Goal: Transaction & Acquisition: Purchase product/service

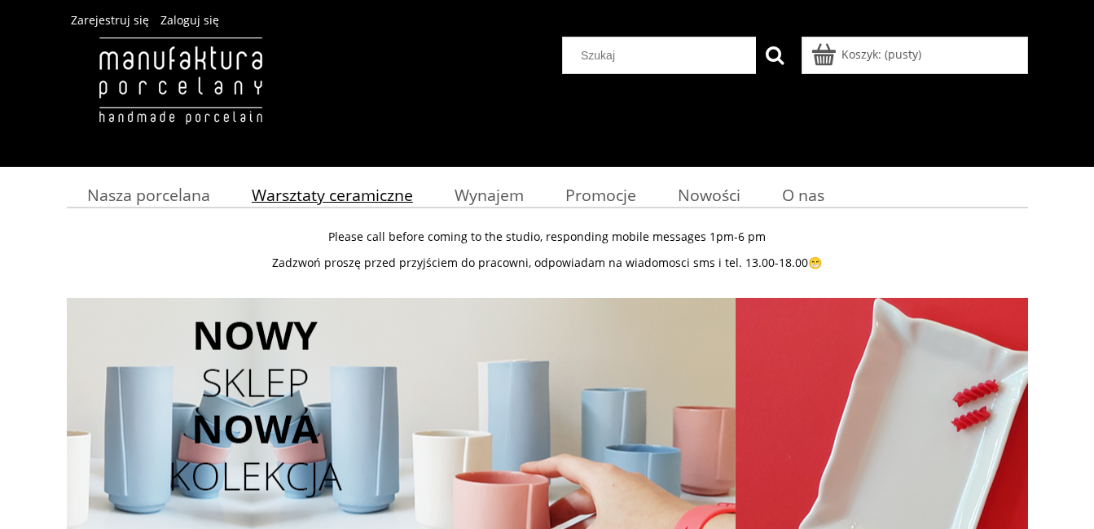
click at [313, 198] on span "Warsztaty ceramiczne" at bounding box center [332, 195] width 161 height 22
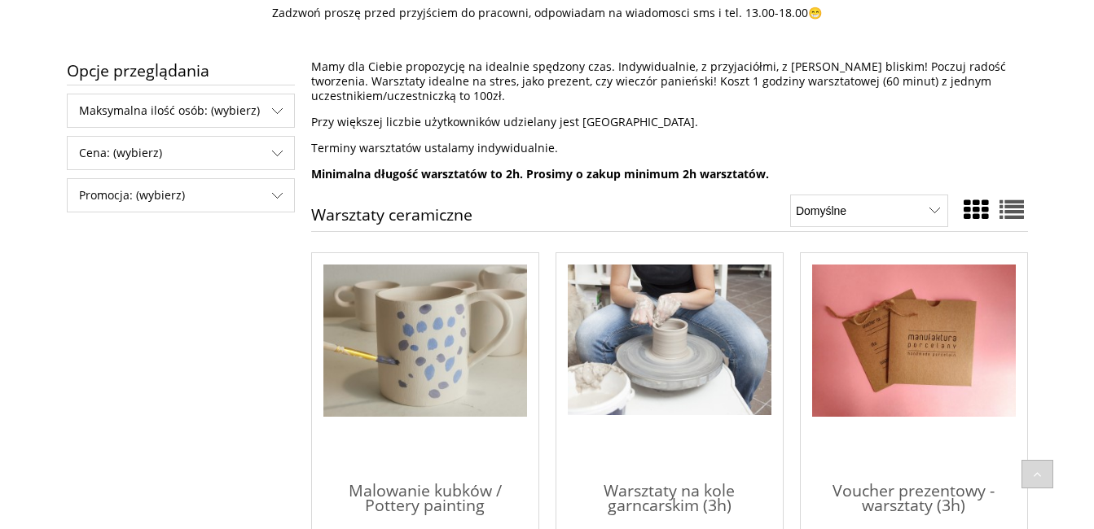
scroll to position [326, 0]
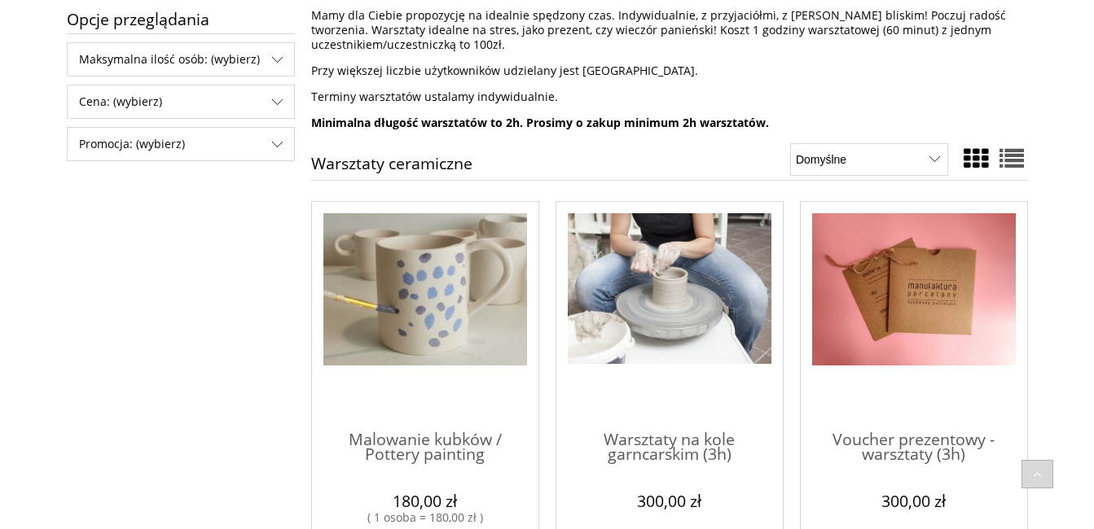
click at [482, 315] on img "Przejdź do produktu Malowanie kubków / Pottery painting" at bounding box center [425, 289] width 204 height 153
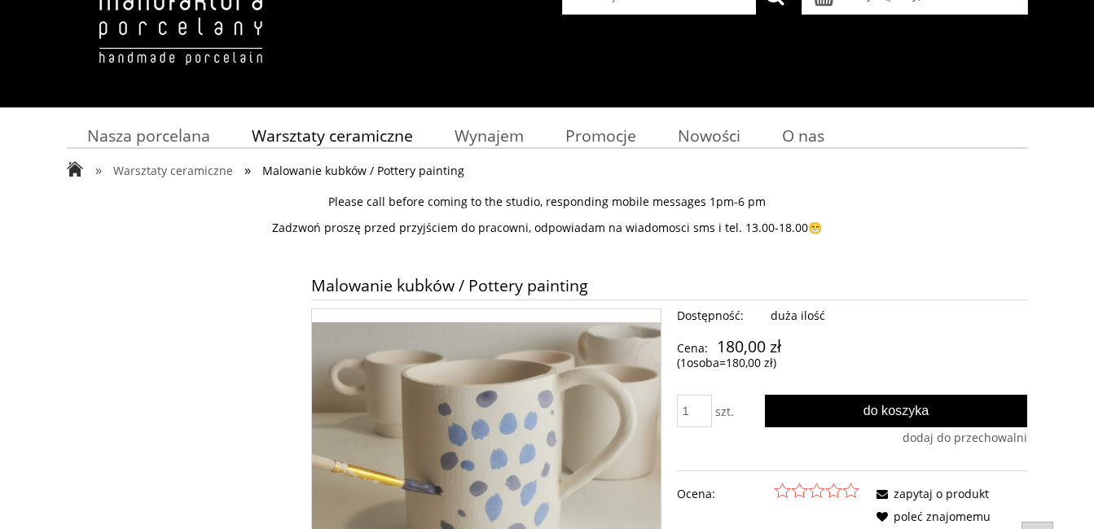
scroll to position [163, 0]
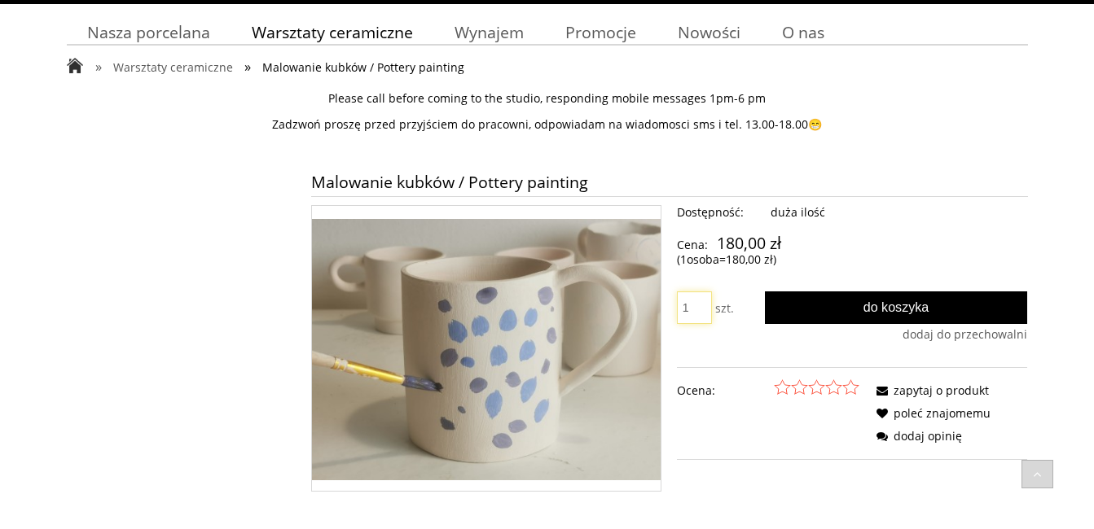
drag, startPoint x: 690, startPoint y: 310, endPoint x: 680, endPoint y: 307, distance: 10.1
click at [681, 306] on input "1" at bounding box center [694, 308] width 35 height 33
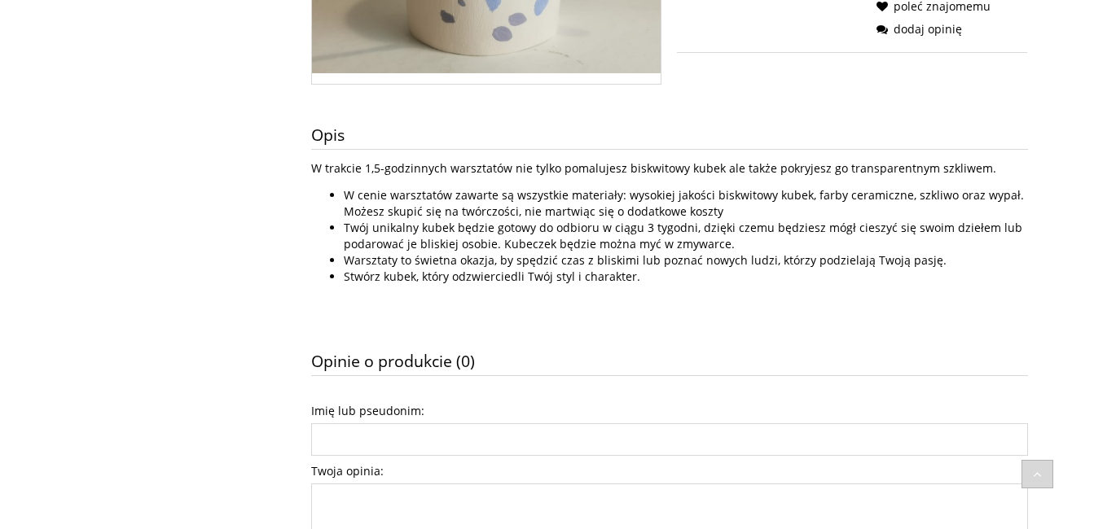
scroll to position [326, 0]
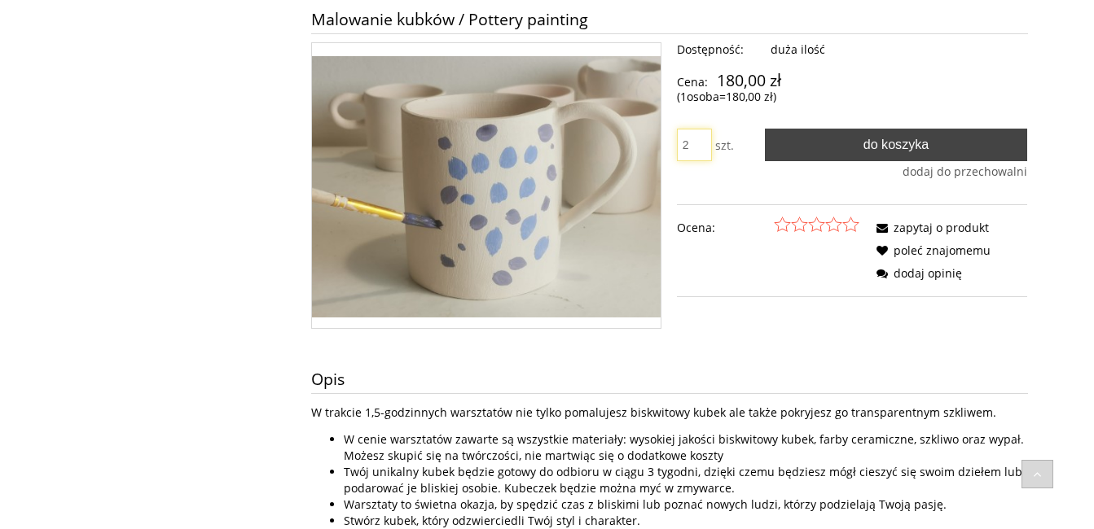
type input "2"
click at [872, 147] on span "Do koszyka" at bounding box center [896, 144] width 66 height 15
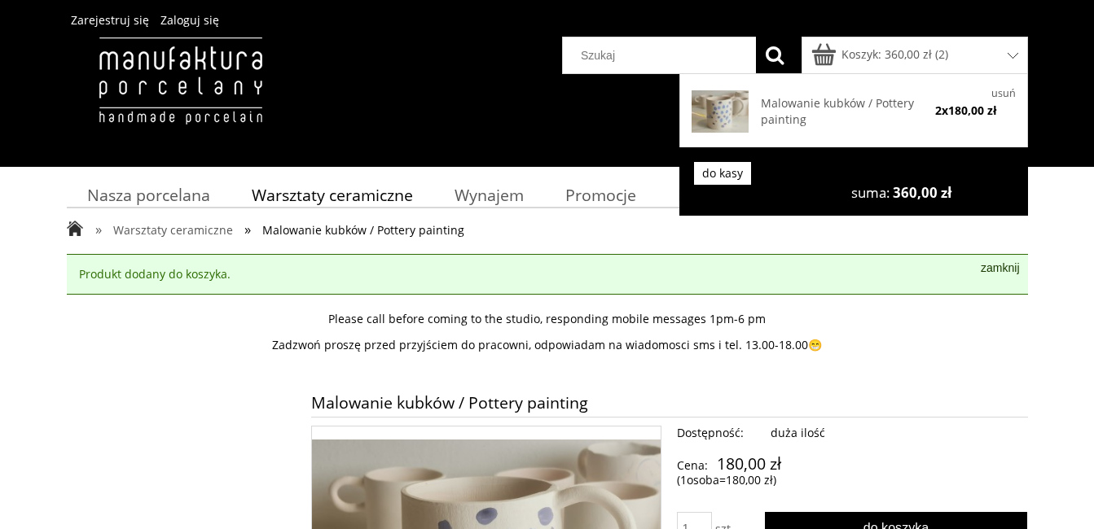
click at [737, 169] on link "do kasy" at bounding box center [722, 173] width 57 height 23
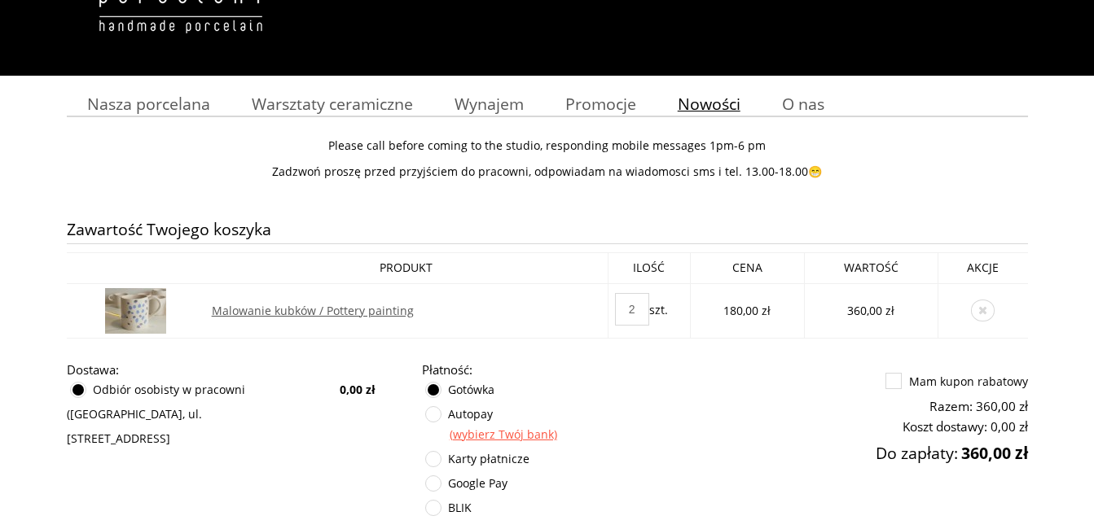
scroll to position [163, 0]
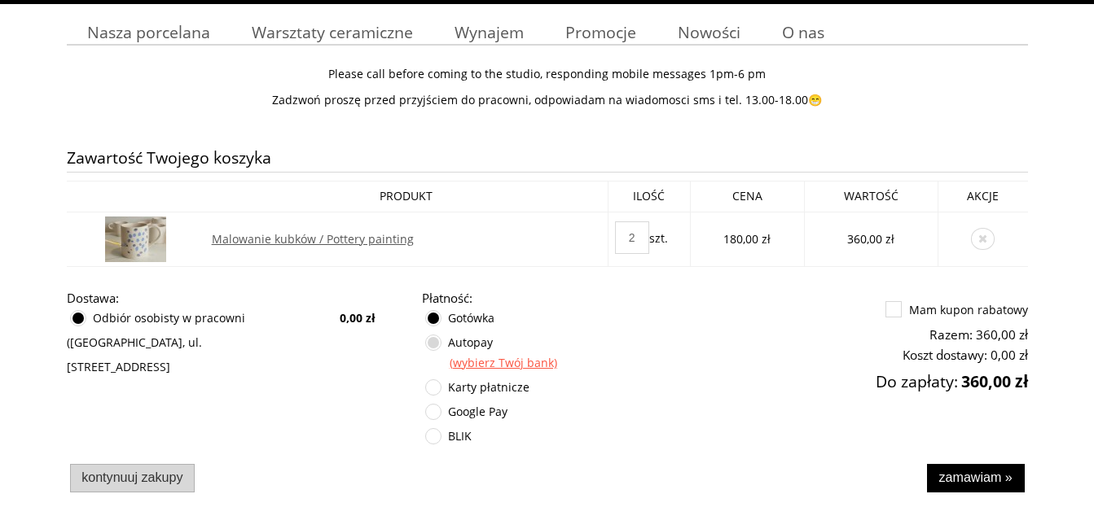
click at [426, 336] on label at bounding box center [426, 336] width 0 height 0
click at [433, 347] on input "Autopay" at bounding box center [435, 352] width 11 height 33
radio input "true"
click at [426, 311] on label at bounding box center [426, 311] width 0 height 0
click at [430, 322] on input "Gotówka" at bounding box center [435, 327] width 11 height 33
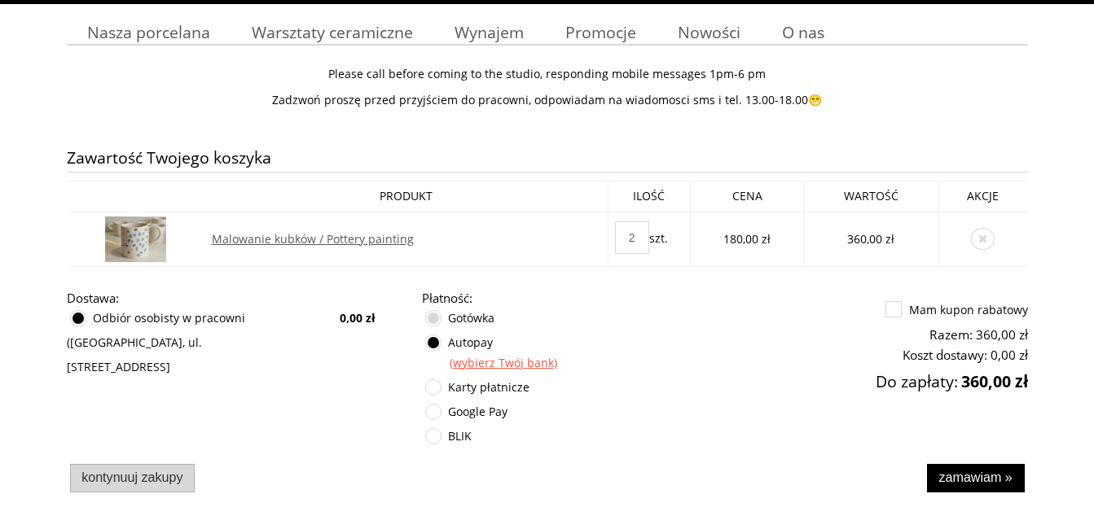
radio input "true"
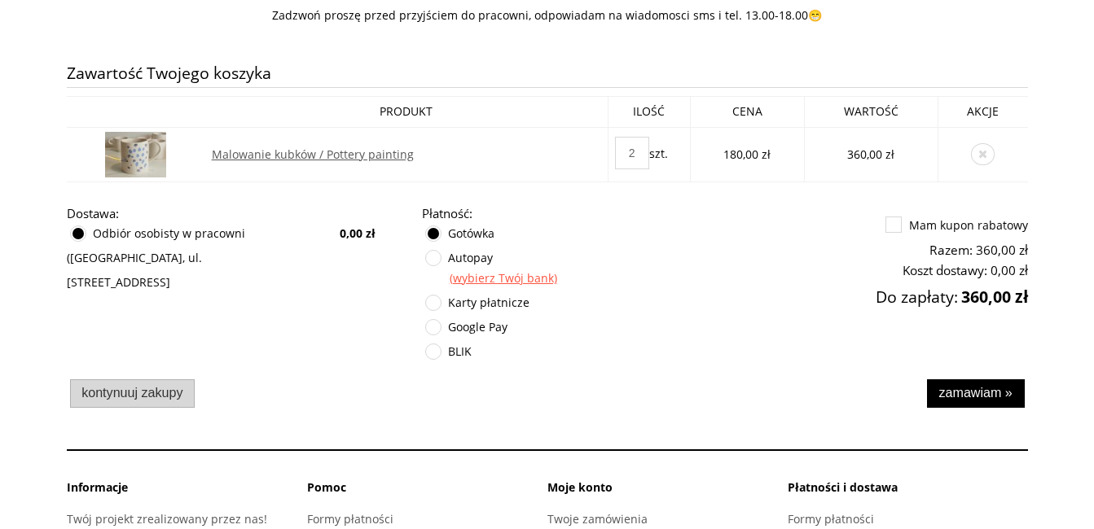
scroll to position [326, 0]
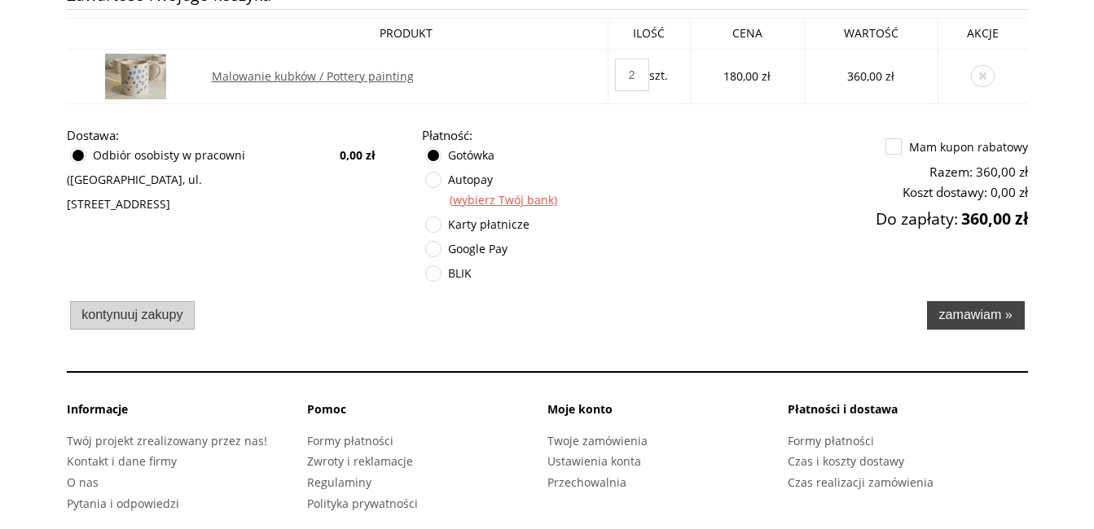
click at [978, 323] on button "Zamawiam »" at bounding box center [976, 315] width 98 height 29
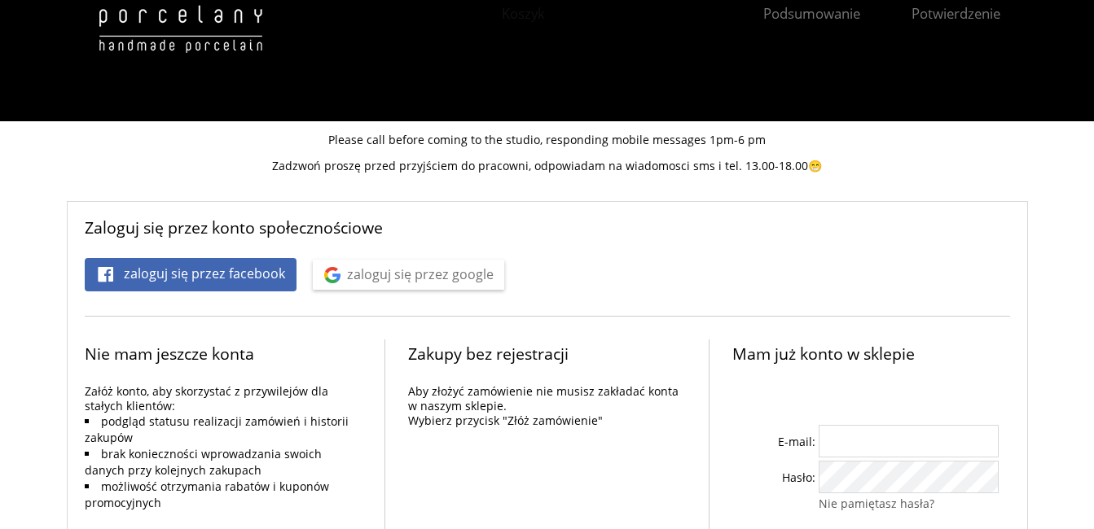
scroll to position [141, 0]
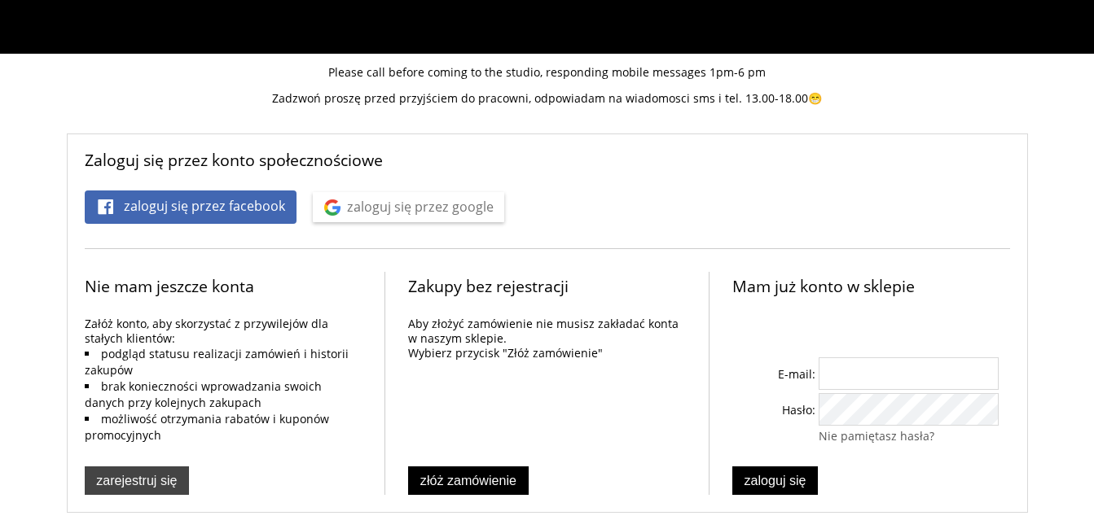
click at [152, 486] on span "Zarejestruj się" at bounding box center [136, 480] width 81 height 15
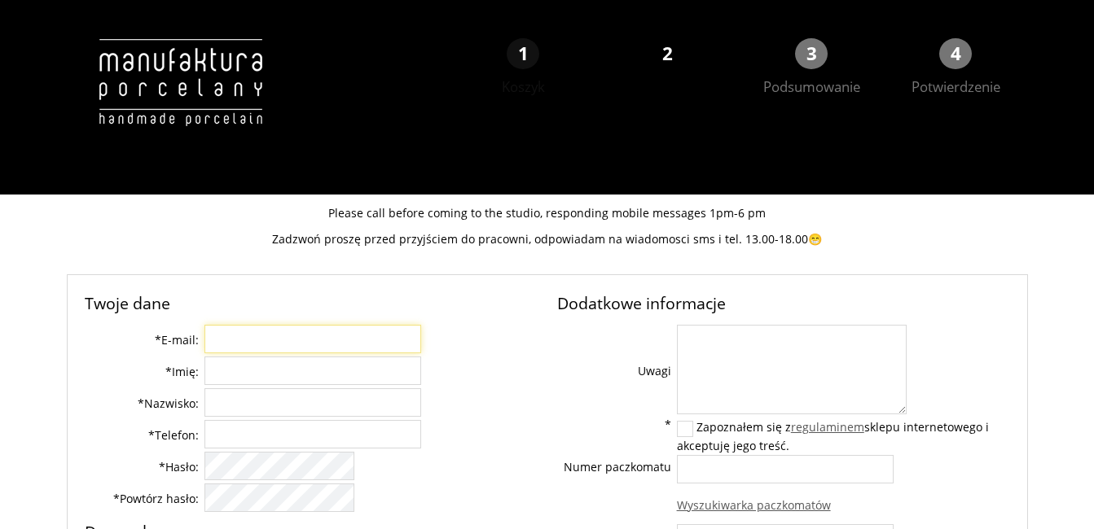
click at [289, 332] on input "* E-mail:" at bounding box center [312, 339] width 217 height 29
type input "kasia"
click at [298, 377] on input "* Imię:" at bounding box center [312, 371] width 217 height 29
type input "Katarzyna"
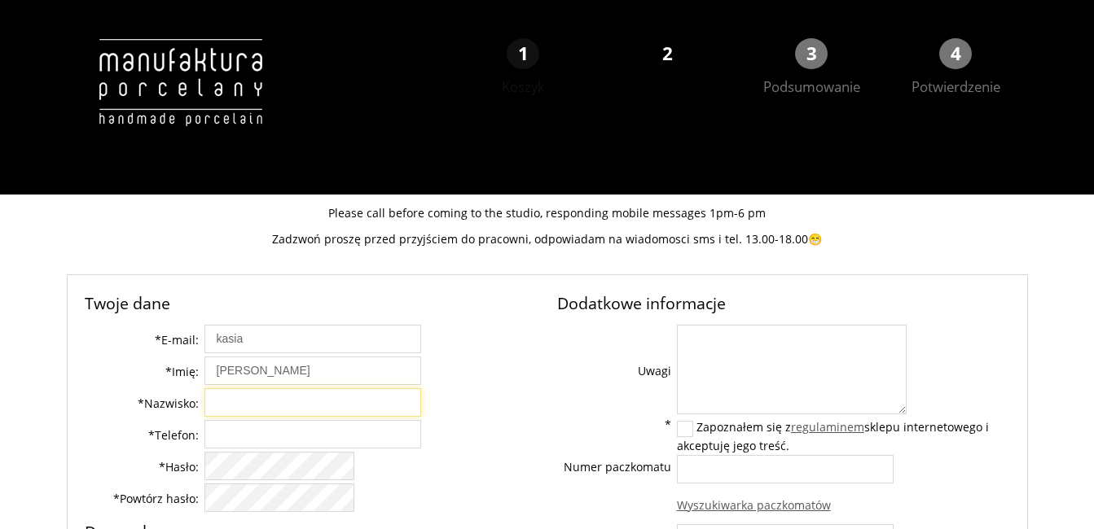
click at [308, 414] on input "* Nazwisko:" at bounding box center [312, 403] width 217 height 29
type input "S"
type input "Pyc"
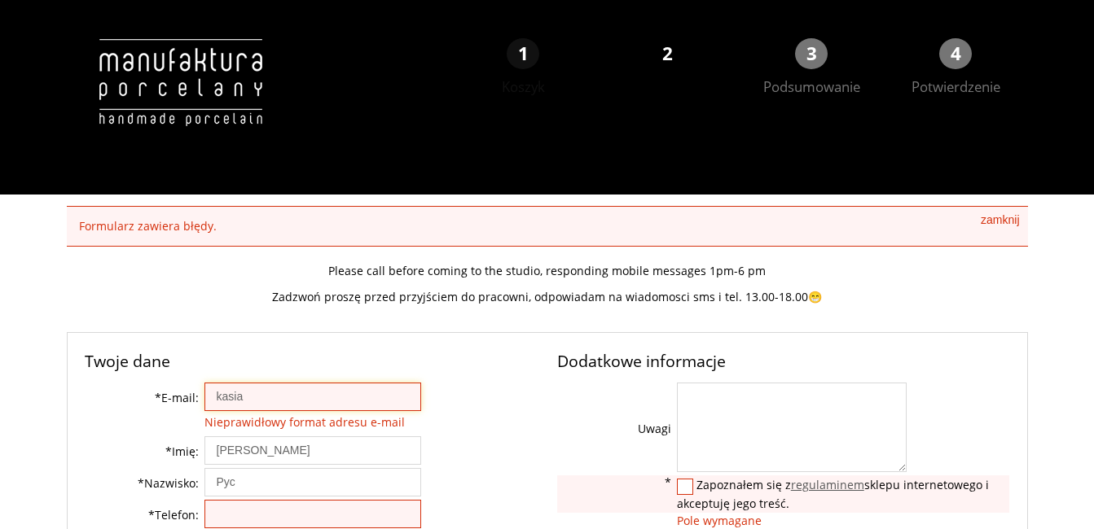
click at [317, 402] on input "kasia" at bounding box center [312, 397] width 217 height 29
type input "[EMAIL_ADDRESS][DOMAIN_NAME]"
type input "[PHONE_NUMBER]"
type input "Juszczyn 385"
type input "34-231"
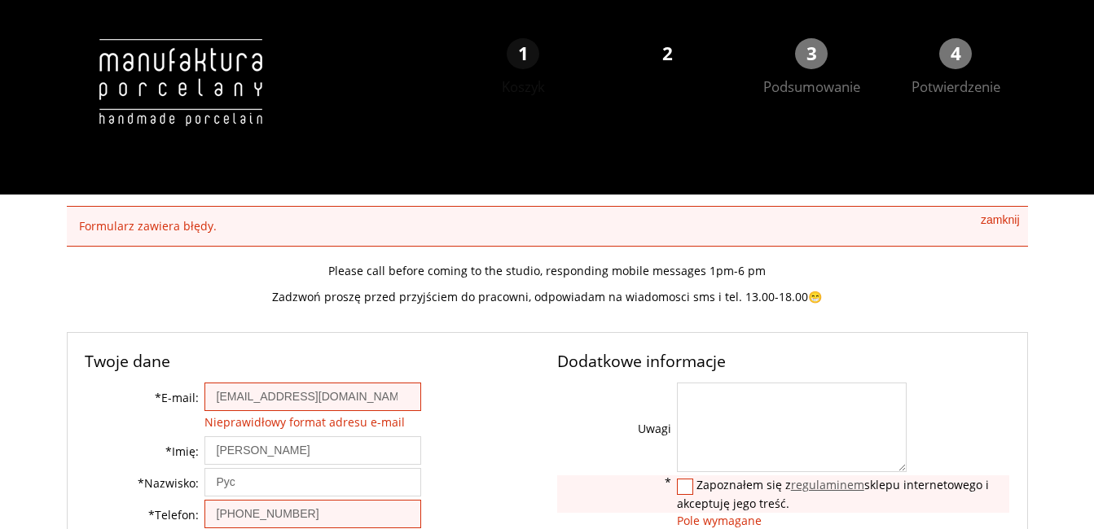
type input "Juszczyn"
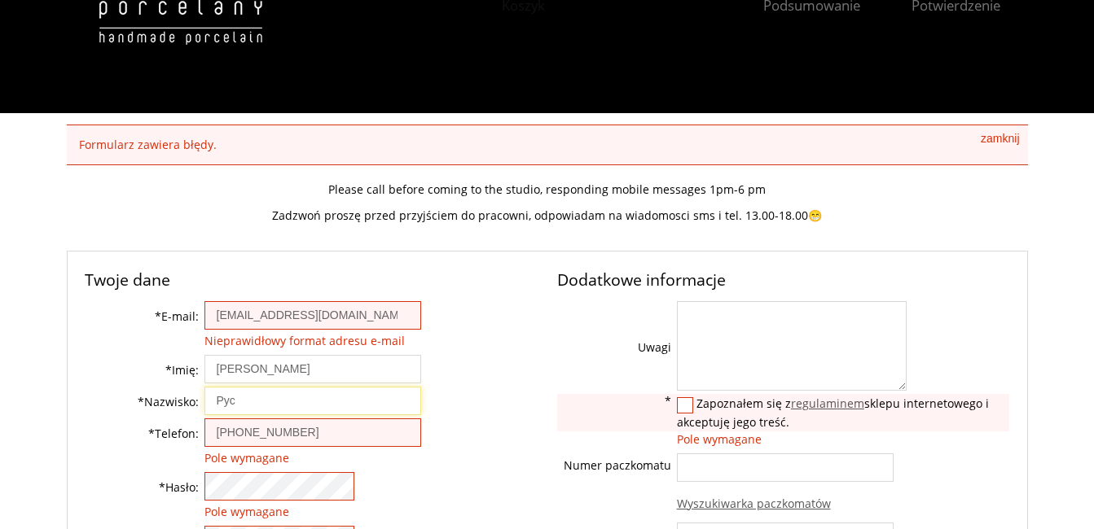
click at [268, 402] on input "Pyc" at bounding box center [312, 401] width 217 height 29
drag, startPoint x: 268, startPoint y: 402, endPoint x: 197, endPoint y: 406, distance: 70.9
click at [197, 406] on tr "* Nazwisko: Pyc" at bounding box center [253, 403] width 336 height 32
type input "Pyclik-Surmiak"
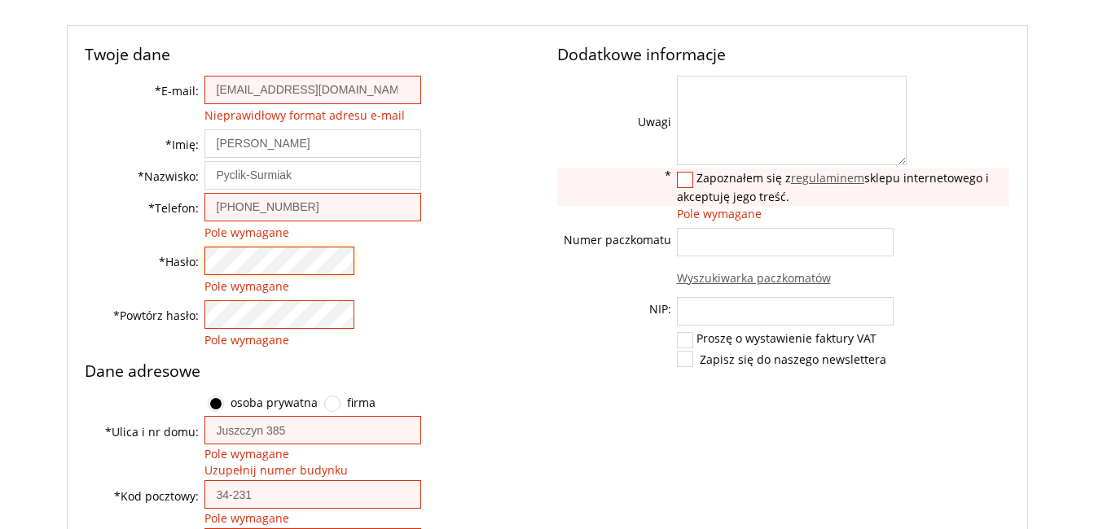
scroll to position [326, 0]
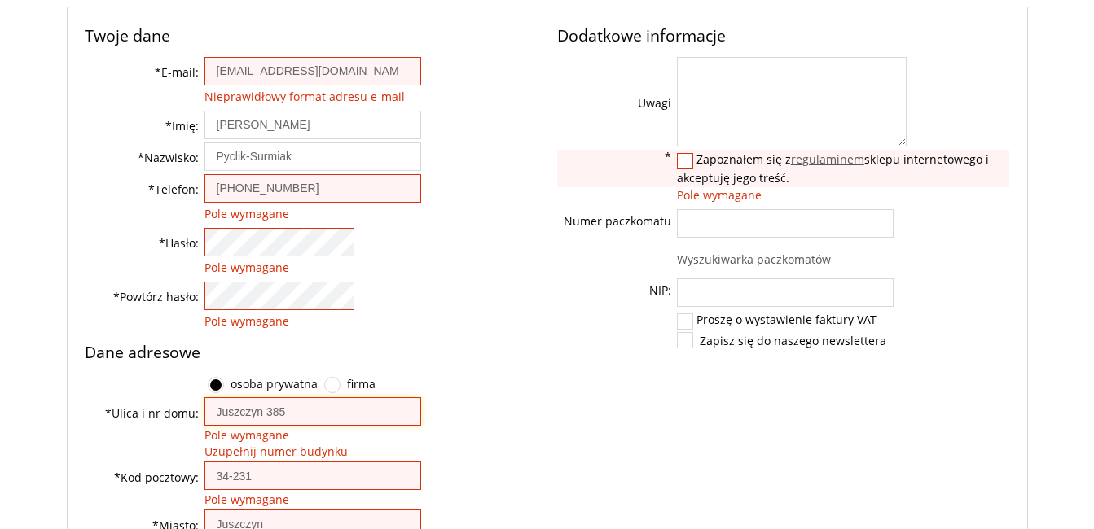
click at [304, 415] on input "Juszczyn 385" at bounding box center [312, 412] width 217 height 29
drag, startPoint x: 304, startPoint y: 415, endPoint x: 262, endPoint y: 415, distance: 41.6
click at [262, 415] on input "Juszczyn 385" at bounding box center [312, 412] width 217 height 29
type input "Juszczyn 93a"
click at [268, 476] on input "34-231" at bounding box center [312, 476] width 217 height 29
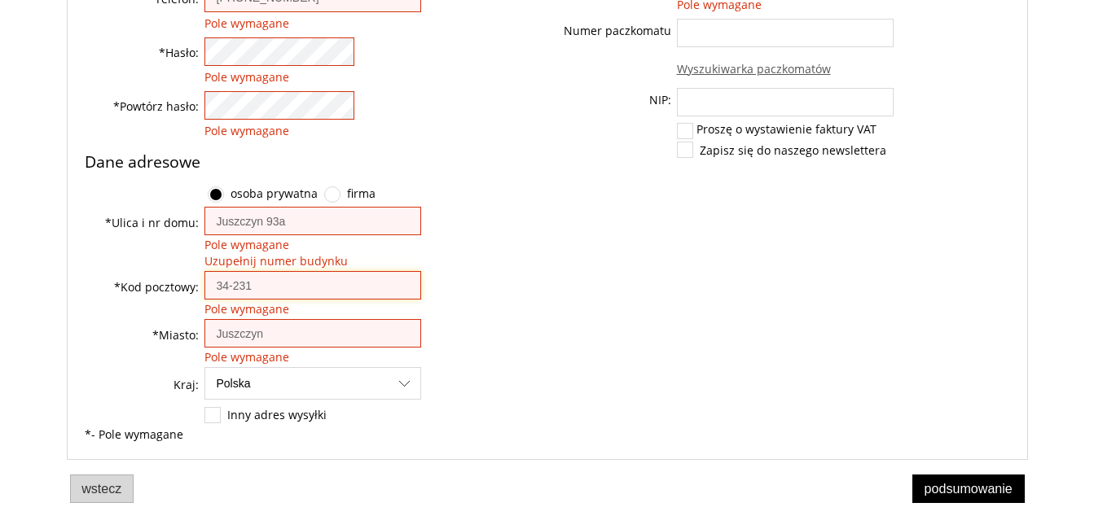
scroll to position [541, 0]
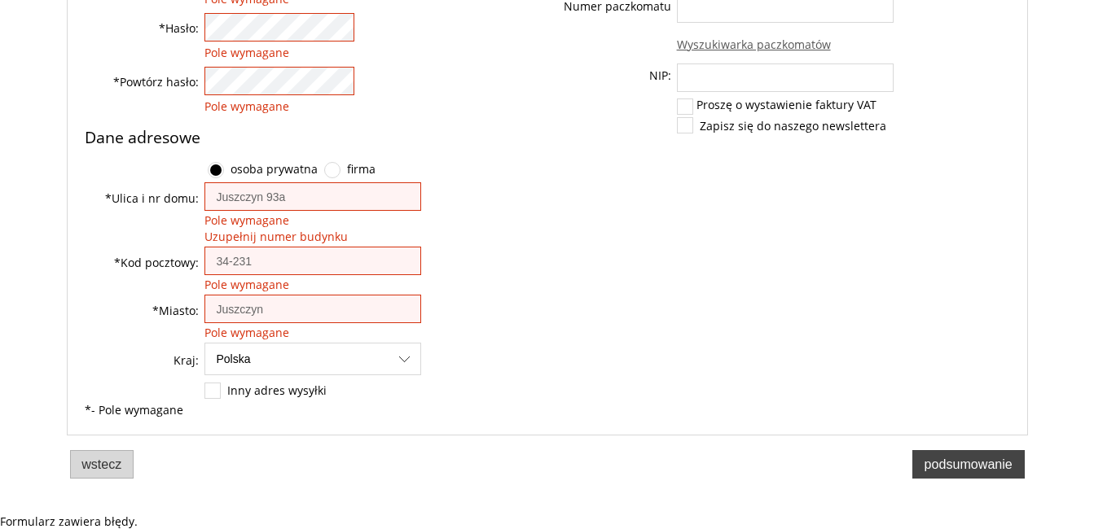
click at [960, 464] on span "Podsumowanie" at bounding box center [969, 464] width 88 height 15
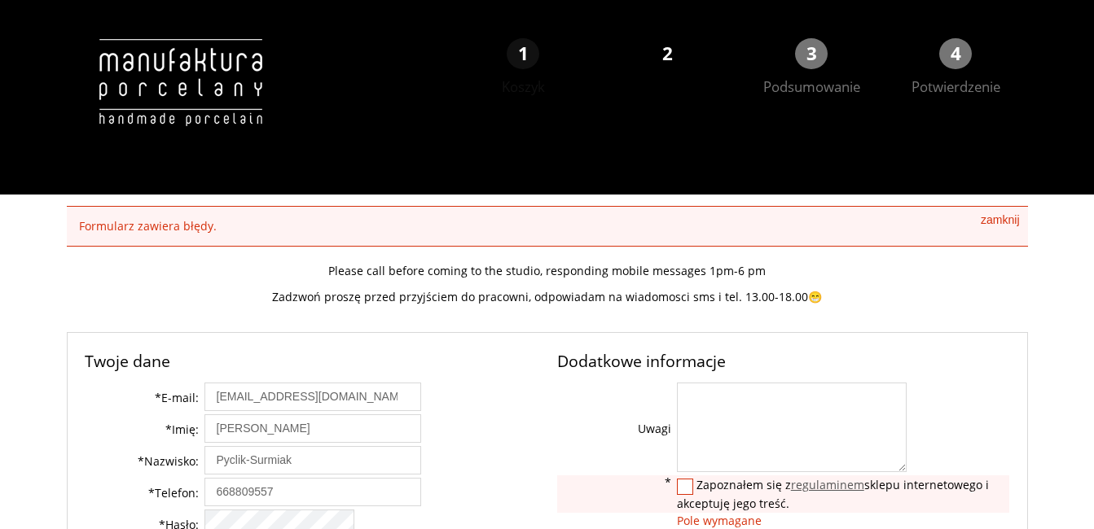
scroll to position [163, 0]
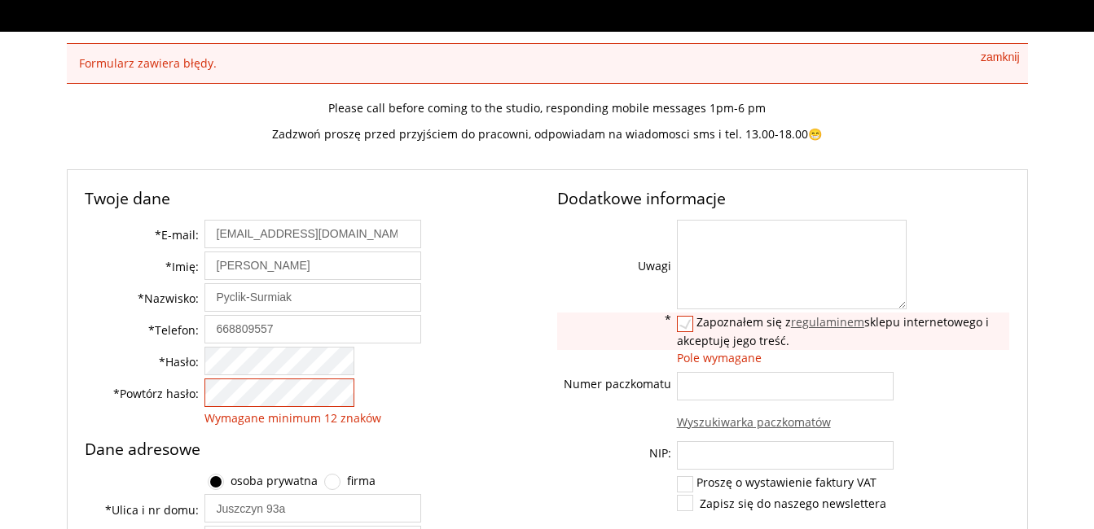
click at [679, 319] on label at bounding box center [685, 324] width 15 height 15
click at [682, 319] on input "Zapoznałem się z regulaminem sklepu internetowego i akceptuję jego treść." at bounding box center [687, 322] width 11 height 11
checkbox input "true"
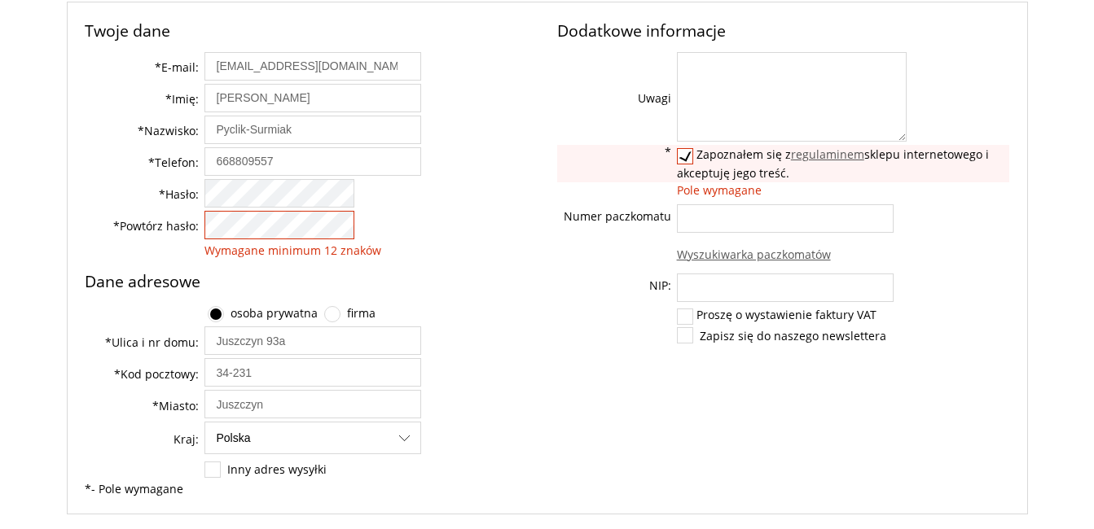
scroll to position [410, 0]
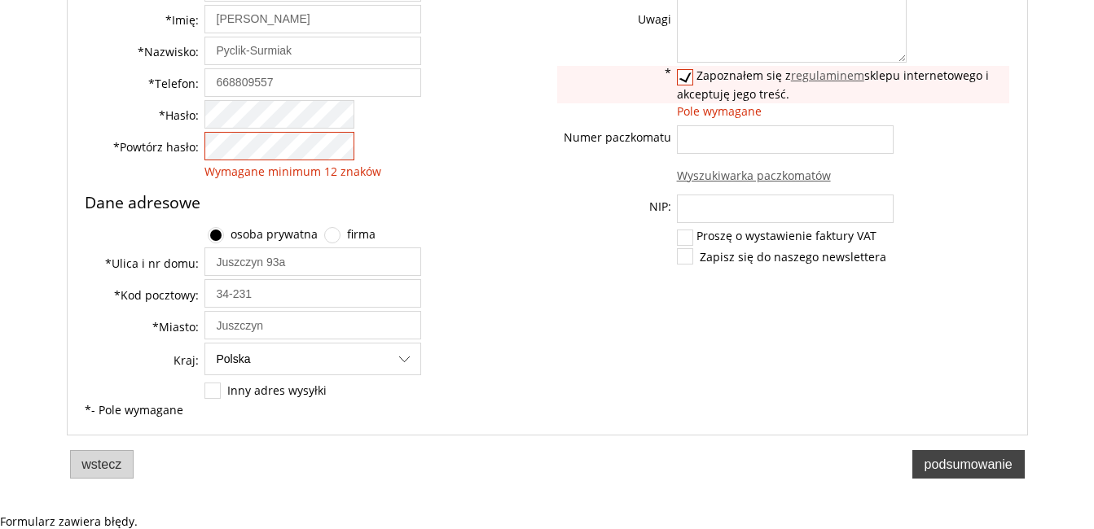
click at [982, 464] on span "Podsumowanie" at bounding box center [969, 464] width 88 height 15
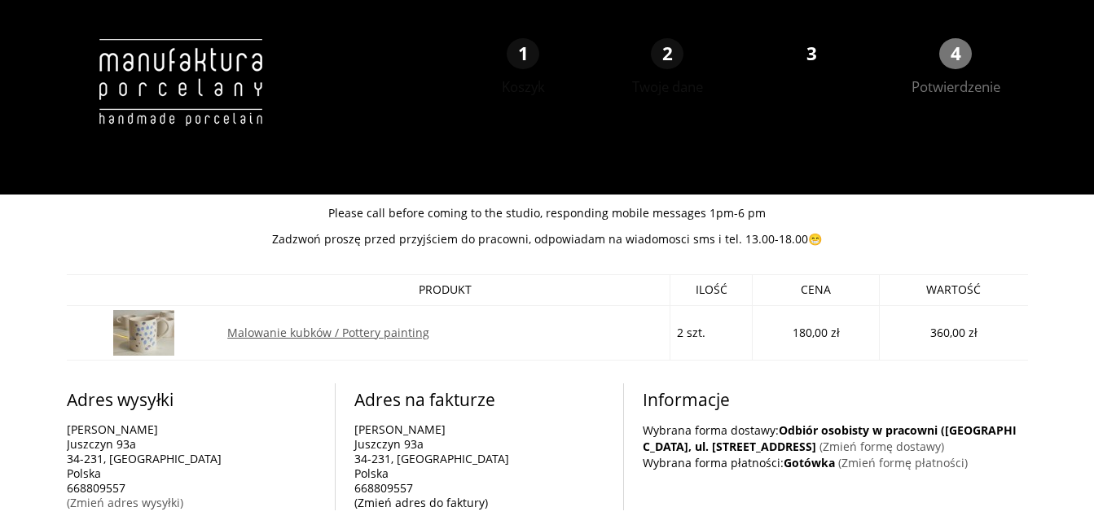
scroll to position [149, 0]
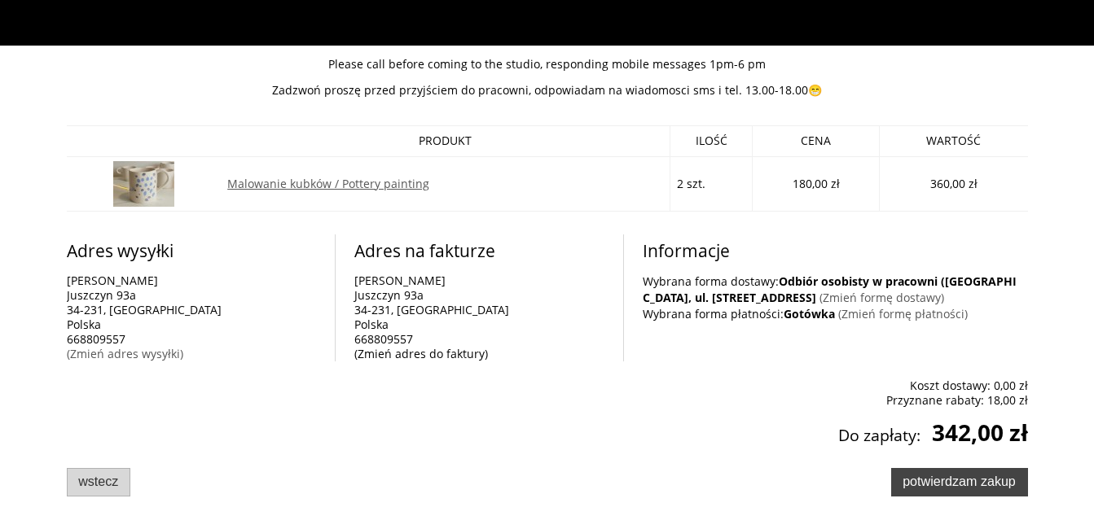
click at [961, 485] on span "Potwierdzam zakup" at bounding box center [959, 481] width 113 height 15
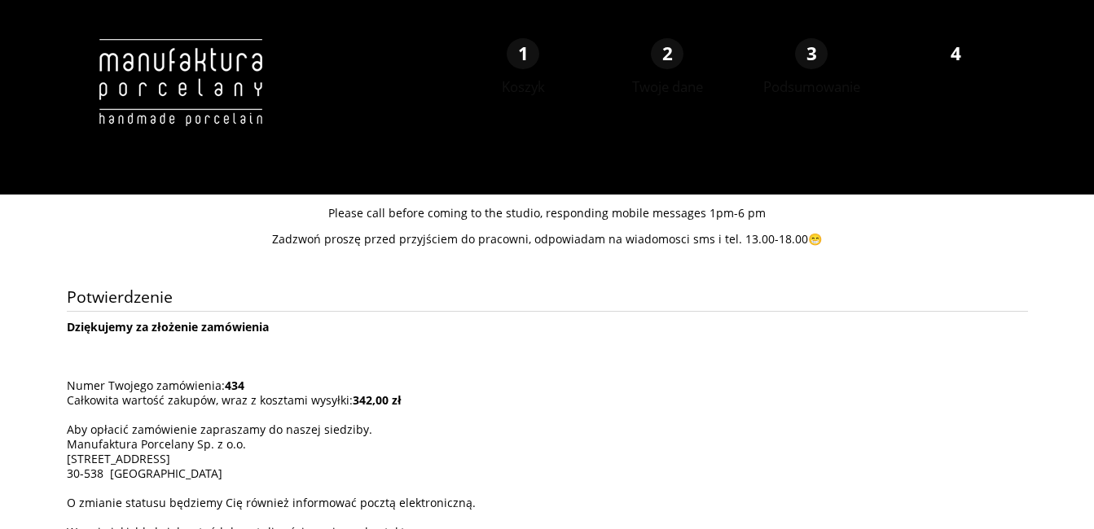
click at [226, 119] on img at bounding box center [180, 99] width 227 height 122
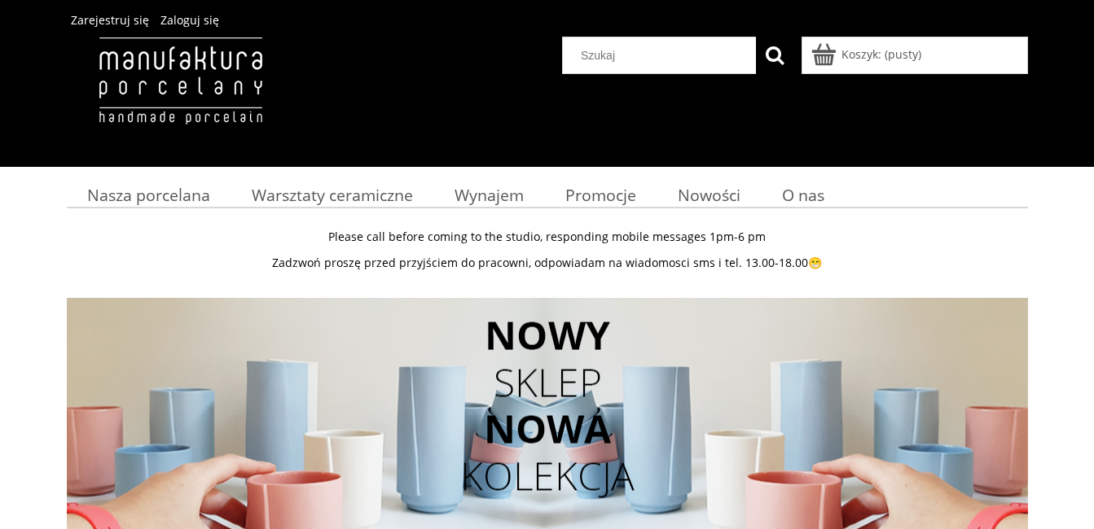
click at [179, 21] on span "Zaloguj się" at bounding box center [189, 19] width 59 height 15
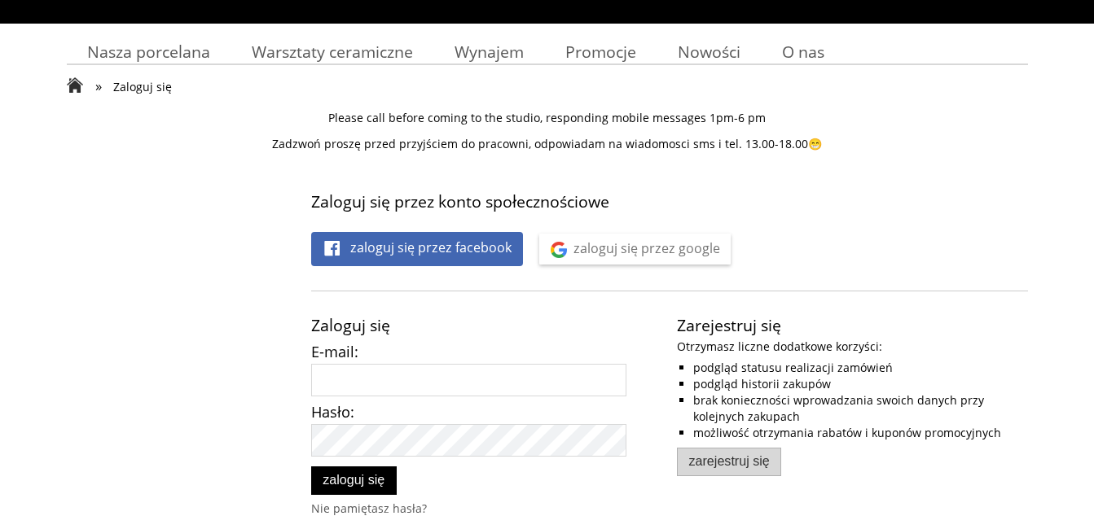
scroll to position [244, 0]
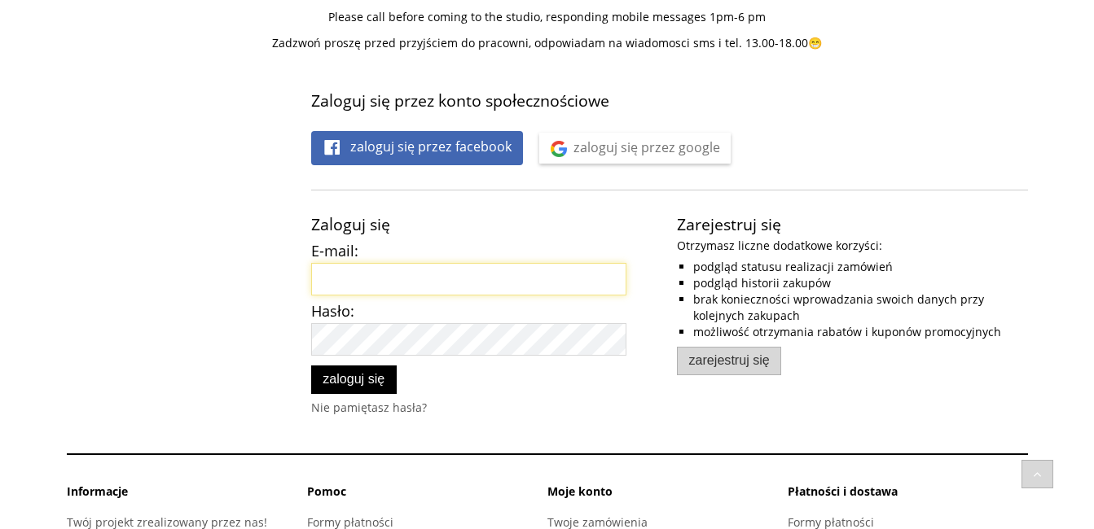
click at [403, 283] on input "E-mail:" at bounding box center [469, 279] width 316 height 33
type input "[EMAIL_ADDRESS][DOMAIN_NAME]"
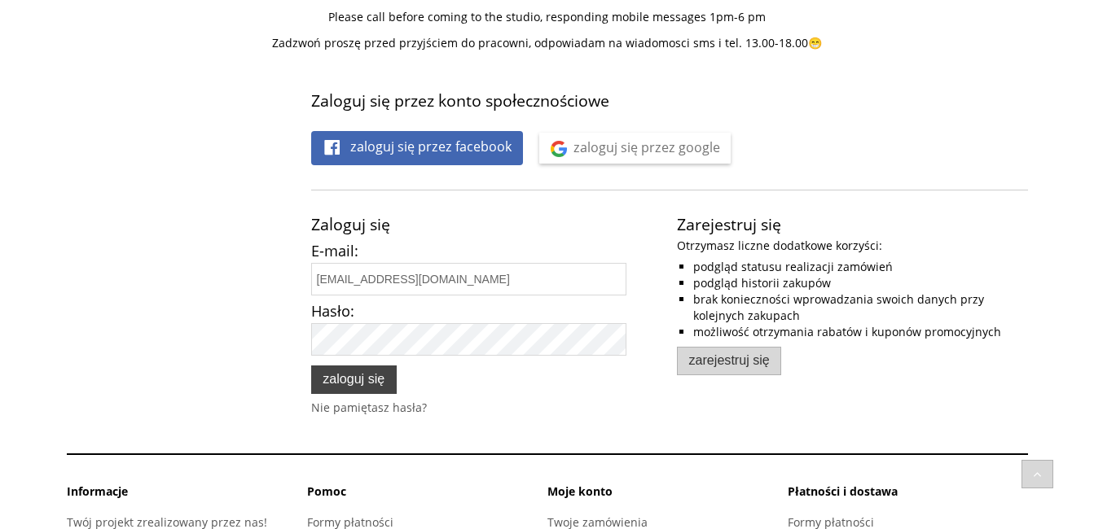
click at [384, 376] on span "Zaloguj się" at bounding box center [354, 378] width 62 height 15
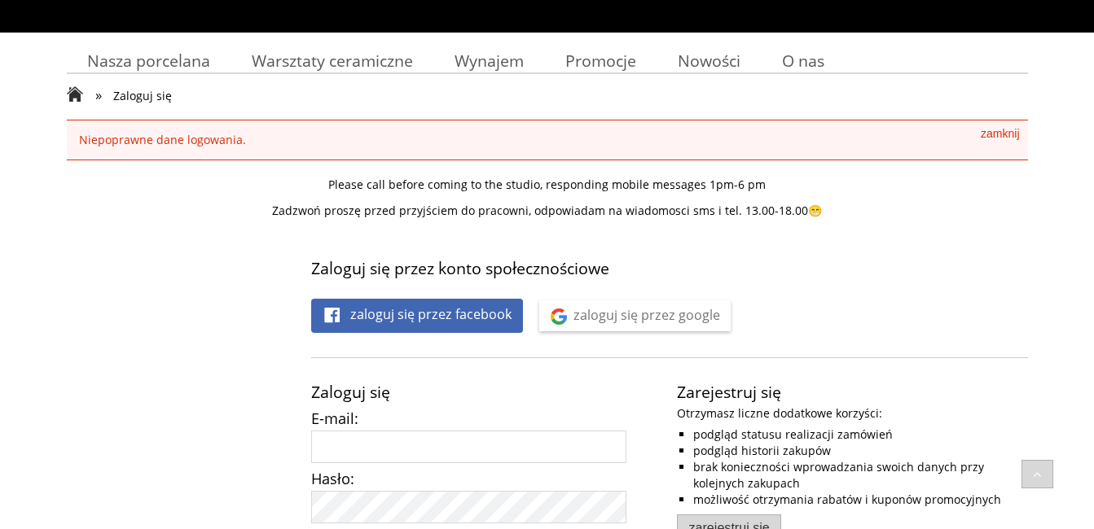
scroll to position [163, 0]
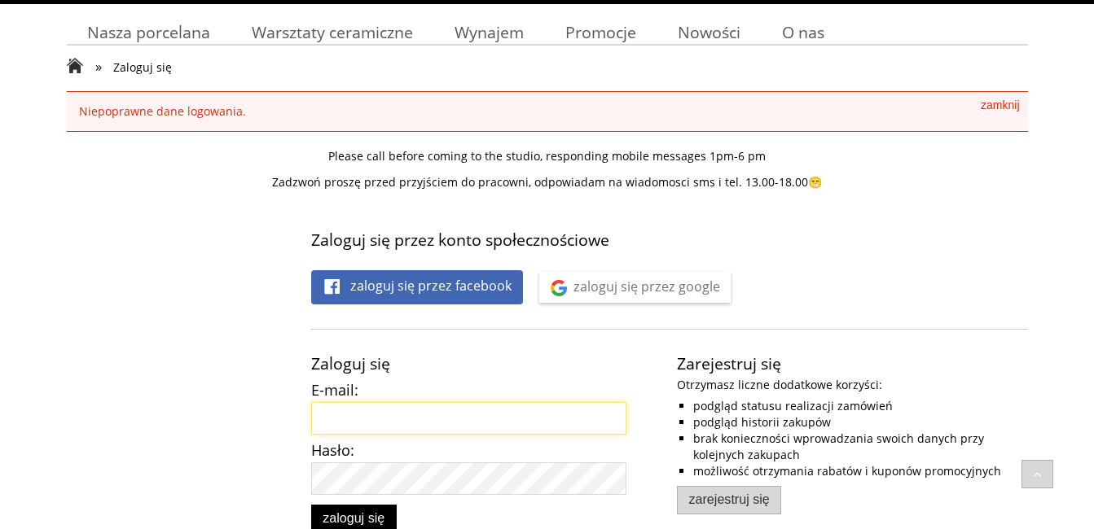
click at [435, 429] on input "E-mail:" at bounding box center [469, 418] width 316 height 33
type input "[EMAIL_ADDRESS][DOMAIN_NAME]"
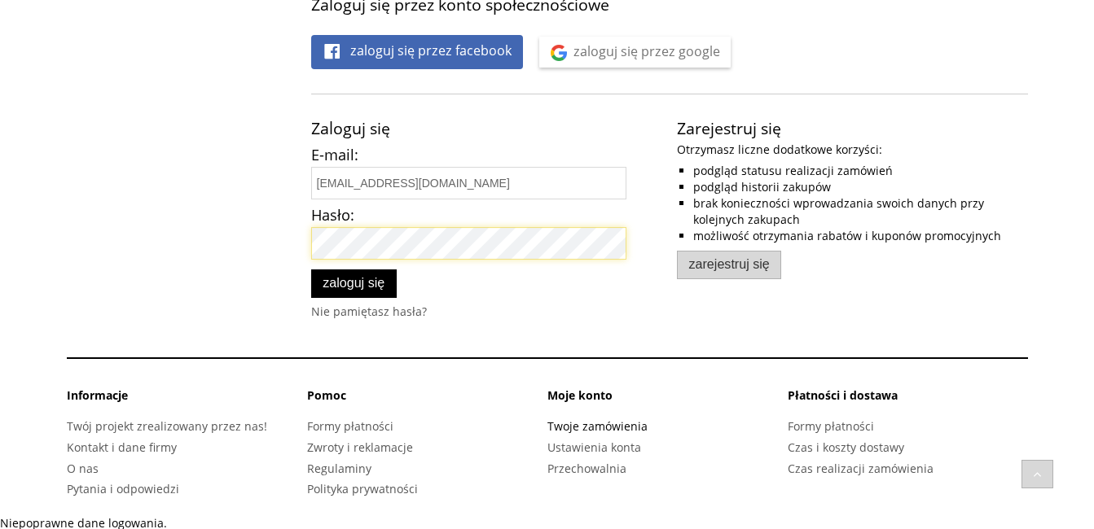
scroll to position [407, 0]
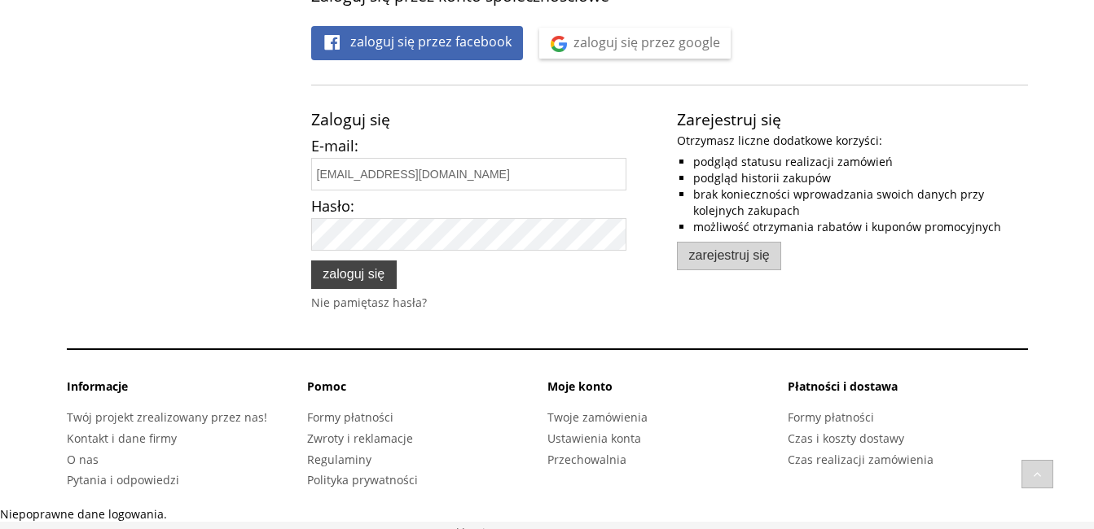
click at [375, 270] on span "Zaloguj się" at bounding box center [354, 273] width 62 height 15
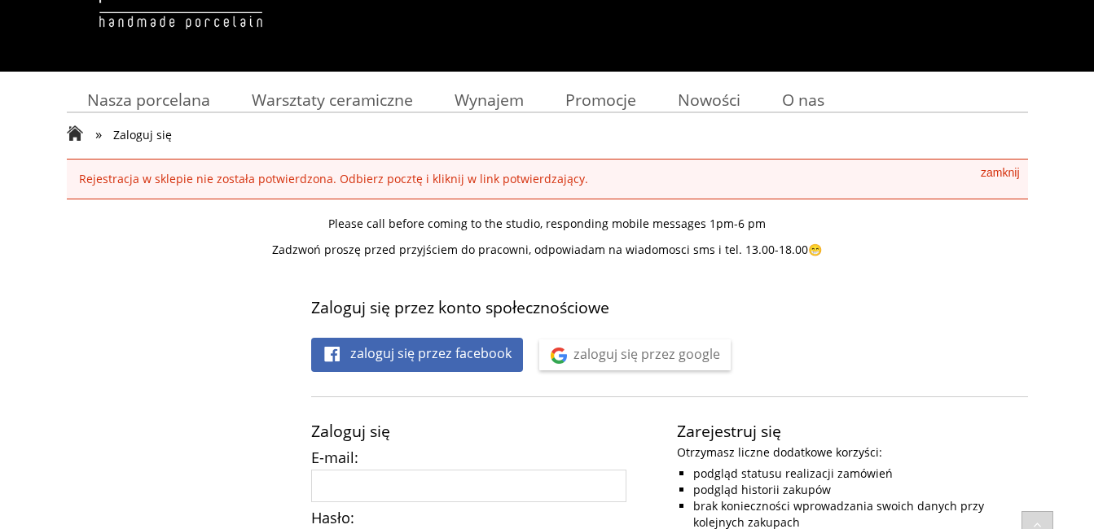
scroll to position [244, 0]
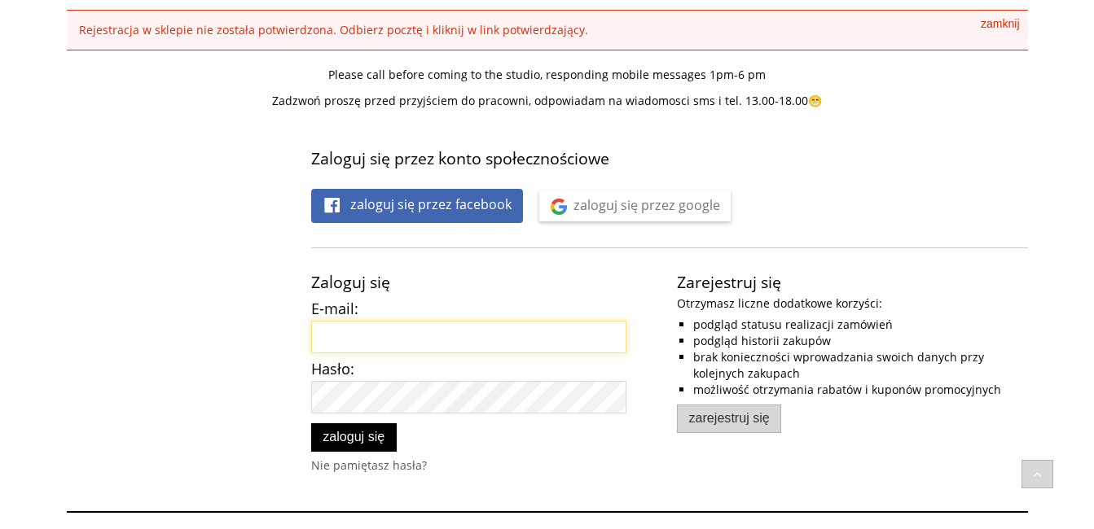
click at [583, 344] on input "E-mail:" at bounding box center [469, 337] width 316 height 33
type input "[EMAIL_ADDRESS][DOMAIN_NAME]"
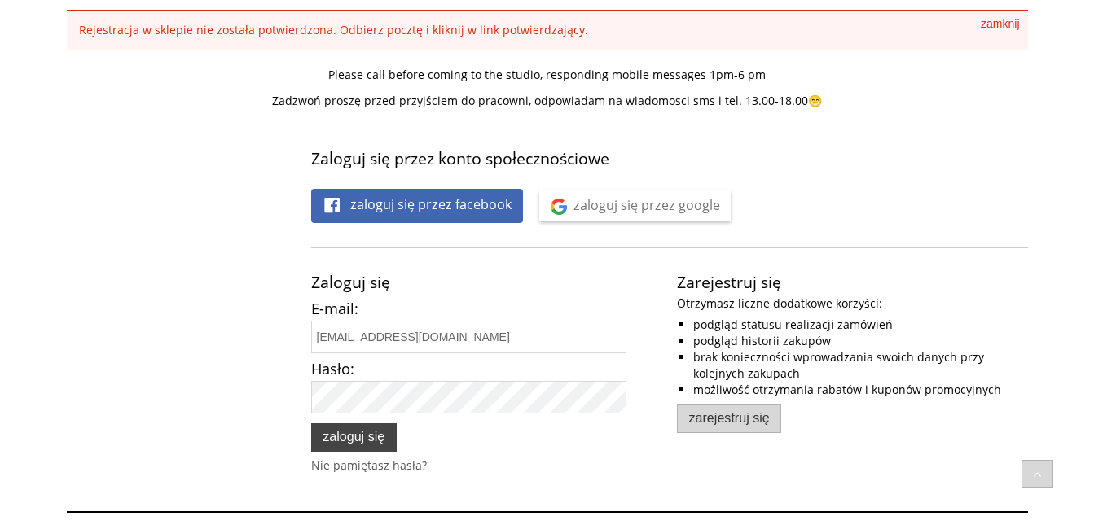
click at [380, 441] on span "Zaloguj się" at bounding box center [354, 436] width 62 height 15
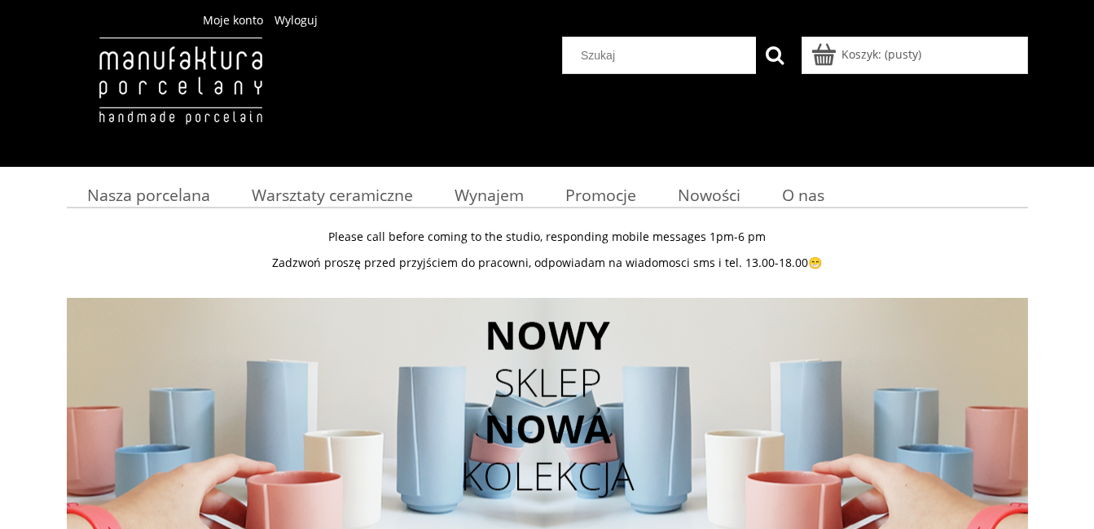
click at [263, 16] on span "Moje konto" at bounding box center [233, 19] width 60 height 15
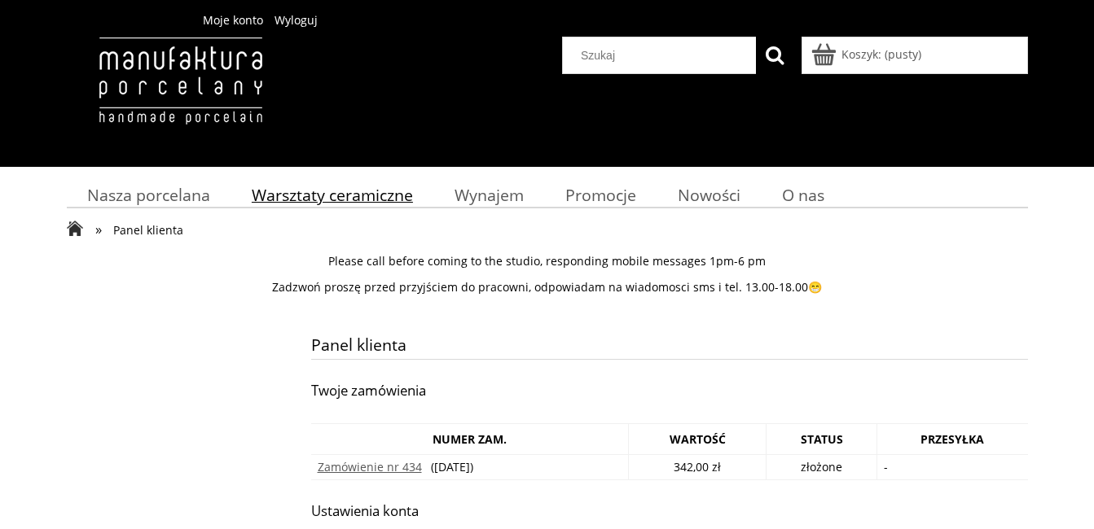
click at [307, 195] on span "Warsztaty ceramiczne" at bounding box center [332, 195] width 161 height 22
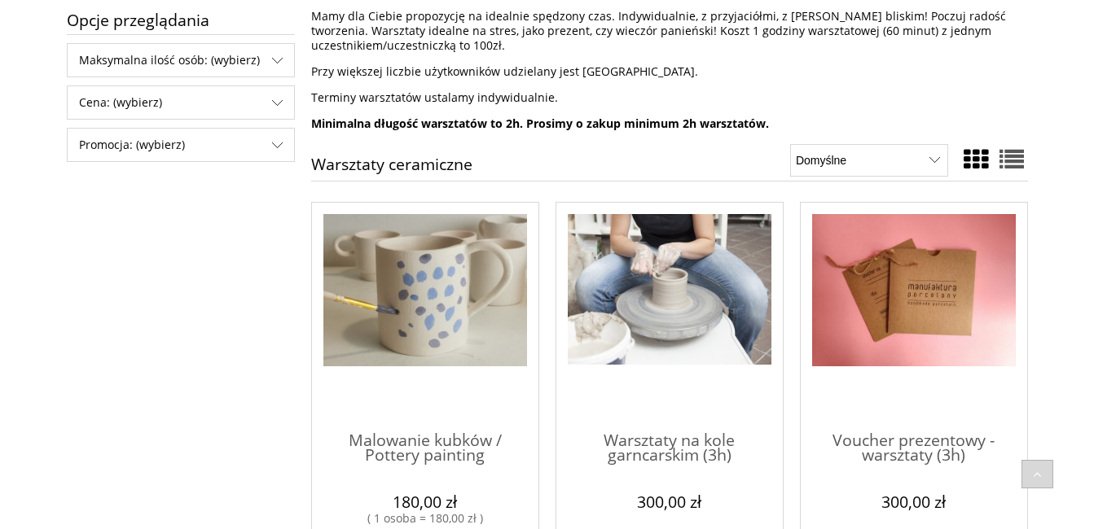
scroll to position [326, 0]
click at [418, 306] on img "Przejdź do produktu Malowanie kubków / Pottery painting" at bounding box center [425, 289] width 204 height 153
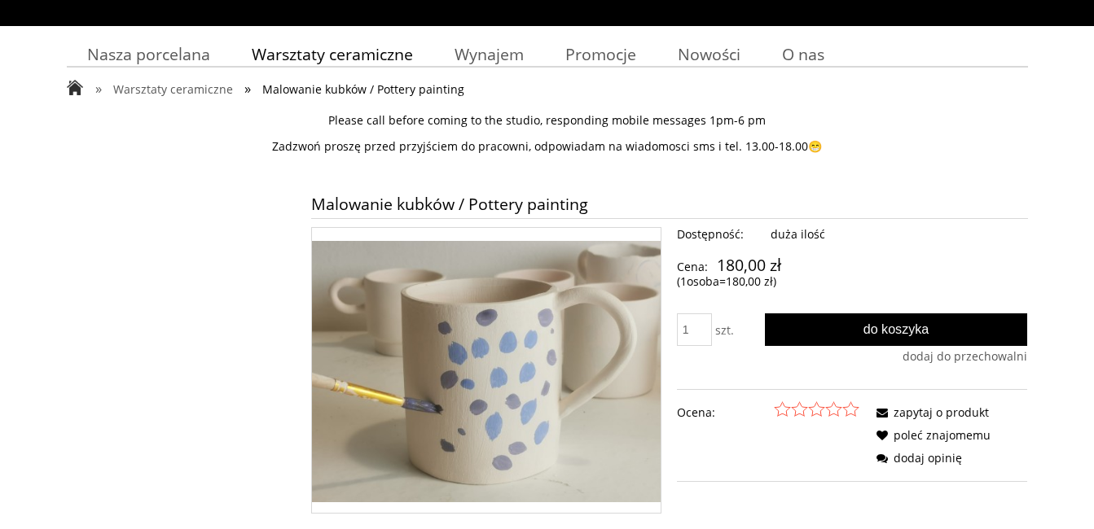
scroll to position [163, 0]
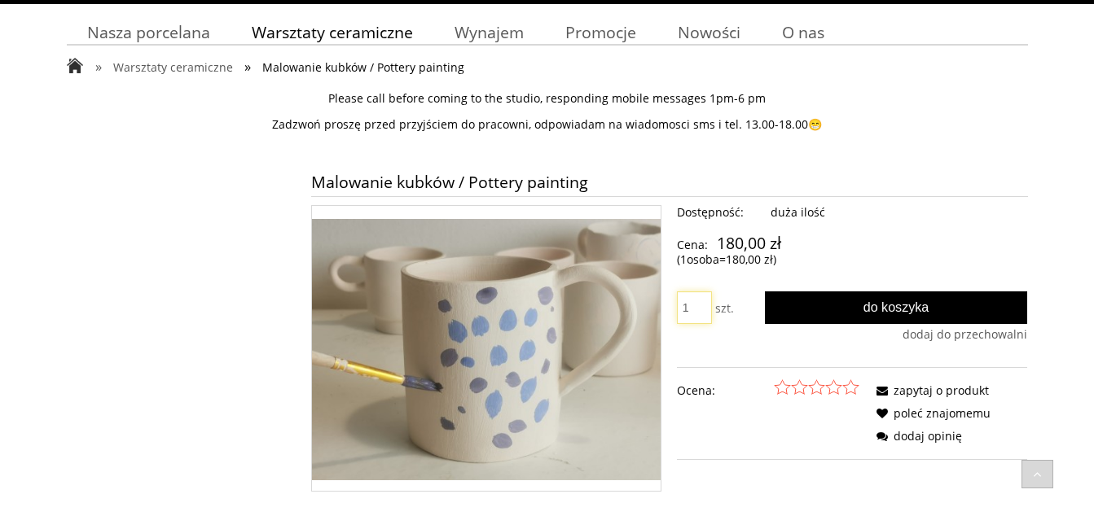
drag, startPoint x: 688, startPoint y: 306, endPoint x: 668, endPoint y: 305, distance: 20.4
click at [668, 305] on div "Dostępność: duża ilość Cena: (1" at bounding box center [669, 354] width 717 height 298
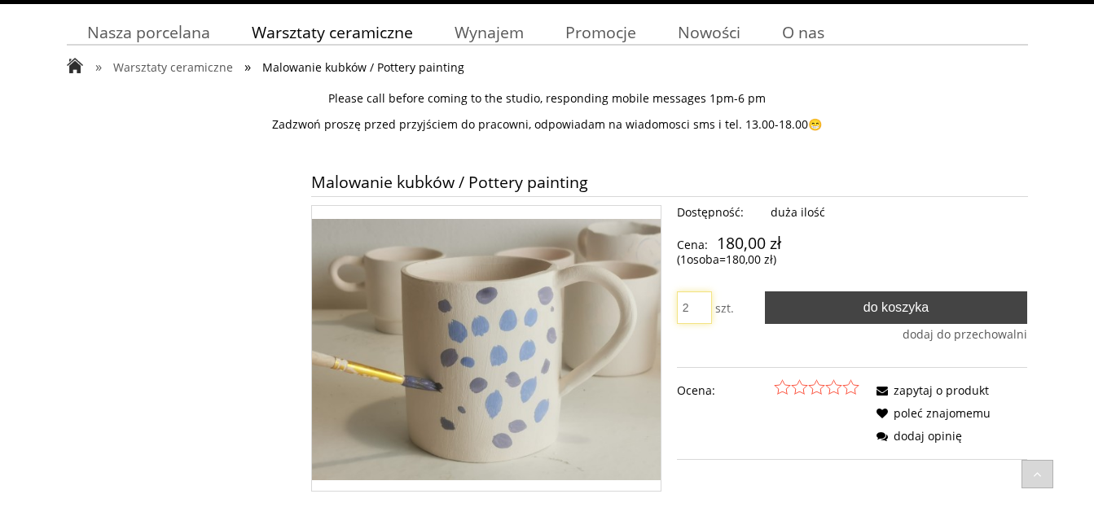
type input "2"
click at [954, 305] on button "Do koszyka" at bounding box center [896, 308] width 263 height 33
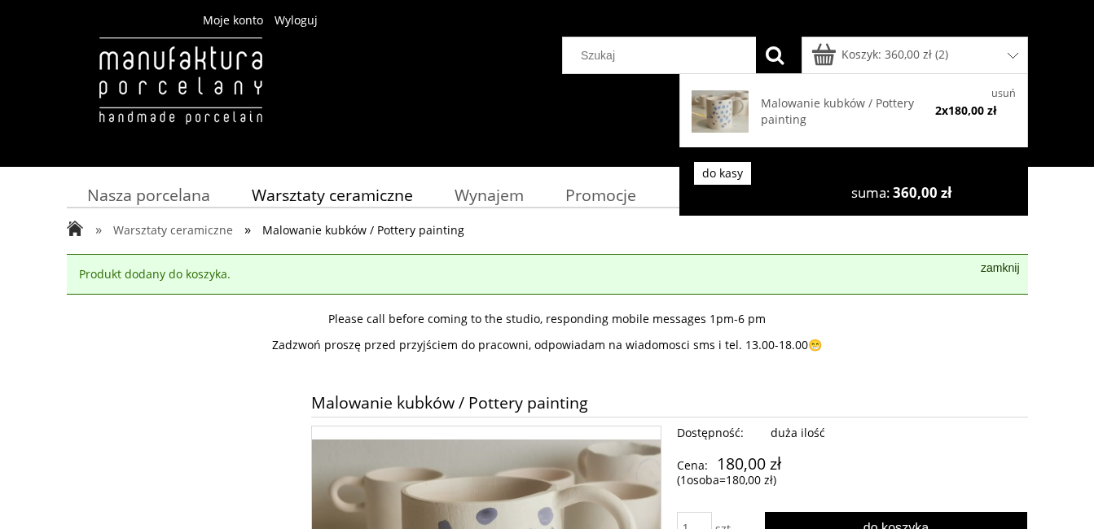
click at [737, 177] on link "do kasy" at bounding box center [722, 173] width 57 height 23
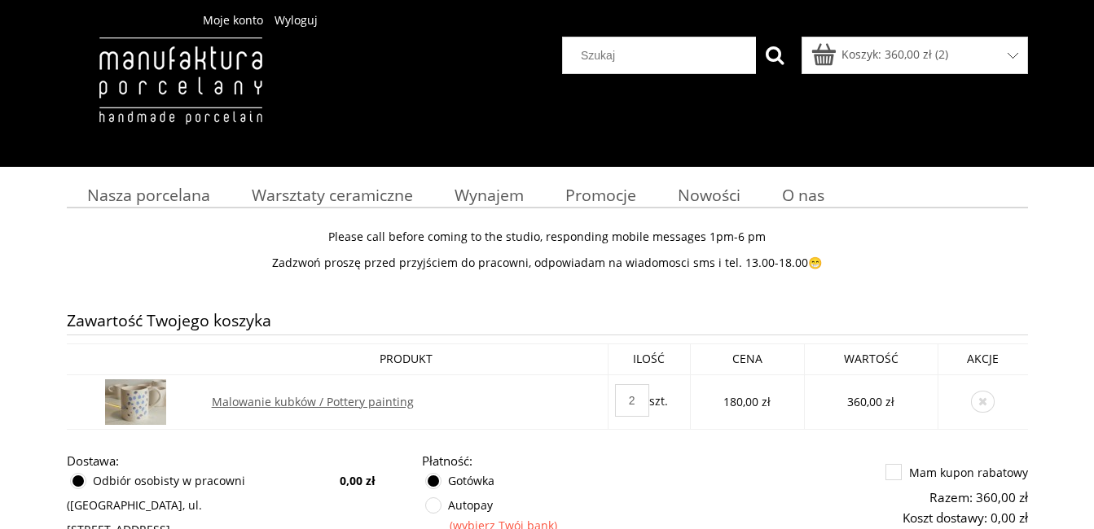
scroll to position [163, 0]
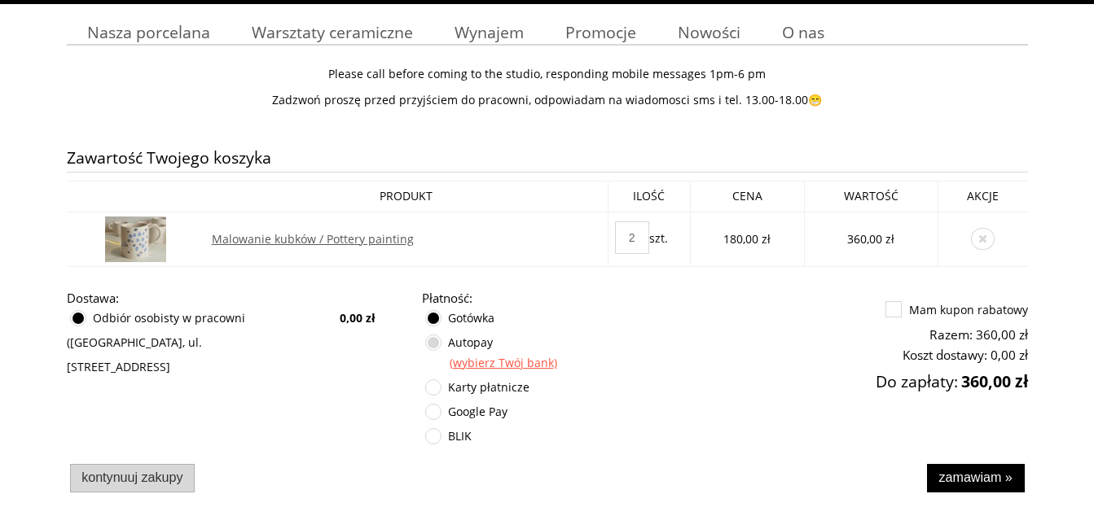
click at [434, 349] on span at bounding box center [433, 343] width 16 height 16
click at [426, 336] on label at bounding box center [426, 336] width 0 height 0
click at [434, 346] on input "Autopay" at bounding box center [435, 352] width 11 height 33
radio input "true"
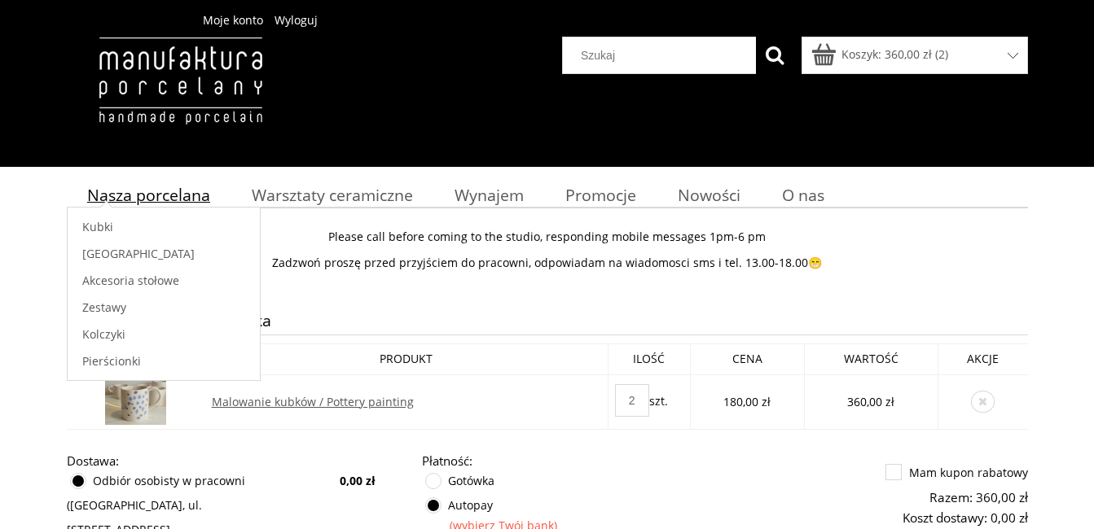
click at [176, 197] on span "Nasza porcelana" at bounding box center [148, 195] width 123 height 22
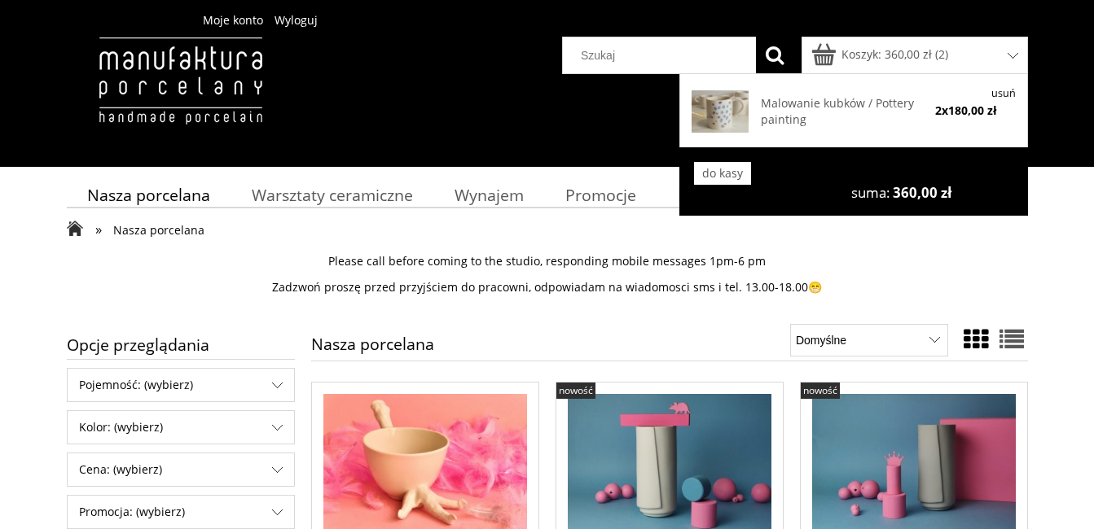
click at [1001, 90] on link "usuń" at bounding box center [1003, 93] width 24 height 14
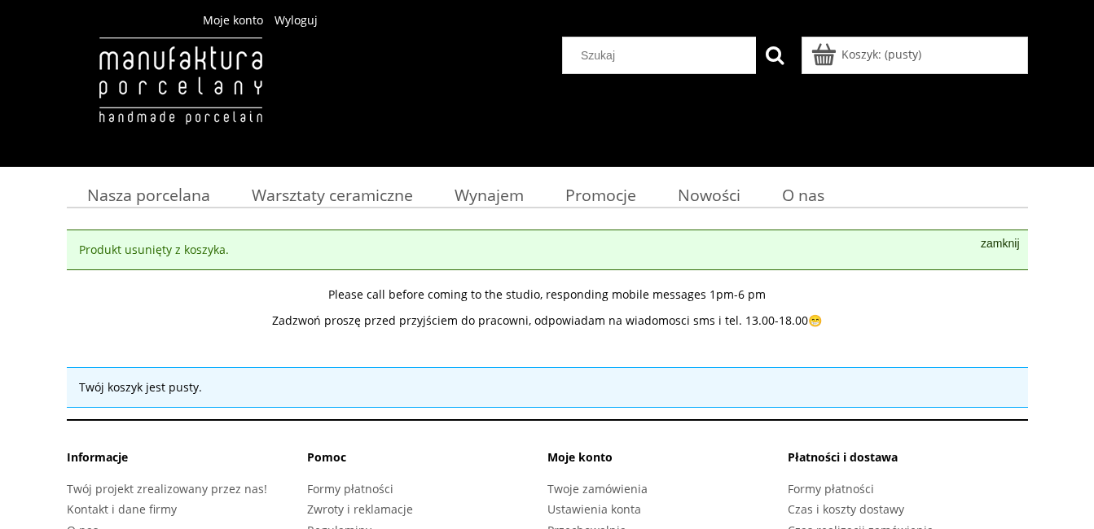
click at [263, 26] on span "Moje konto" at bounding box center [233, 19] width 60 height 15
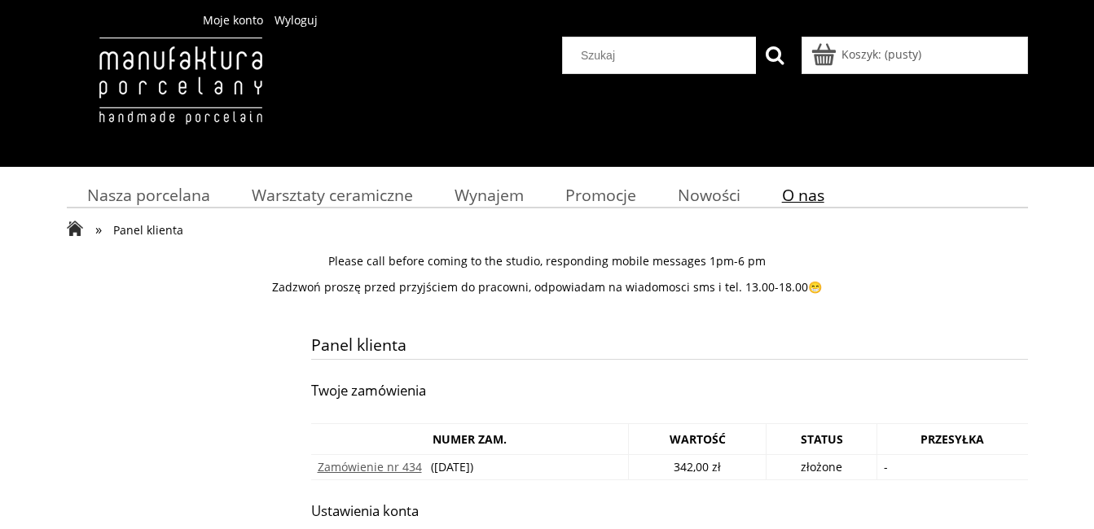
click at [819, 189] on span "O nas" at bounding box center [803, 195] width 42 height 22
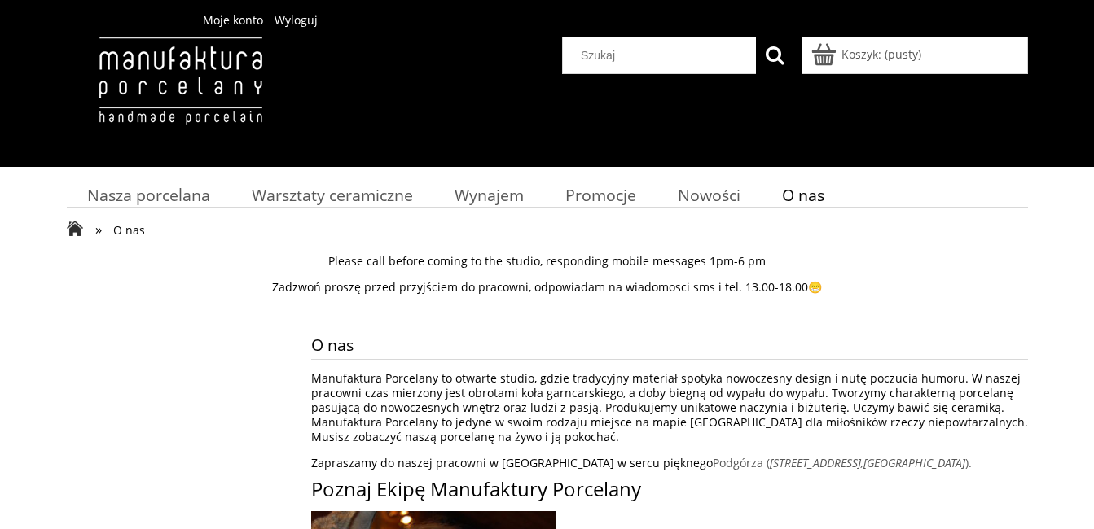
click at [263, 25] on span "Moje konto" at bounding box center [233, 19] width 60 height 15
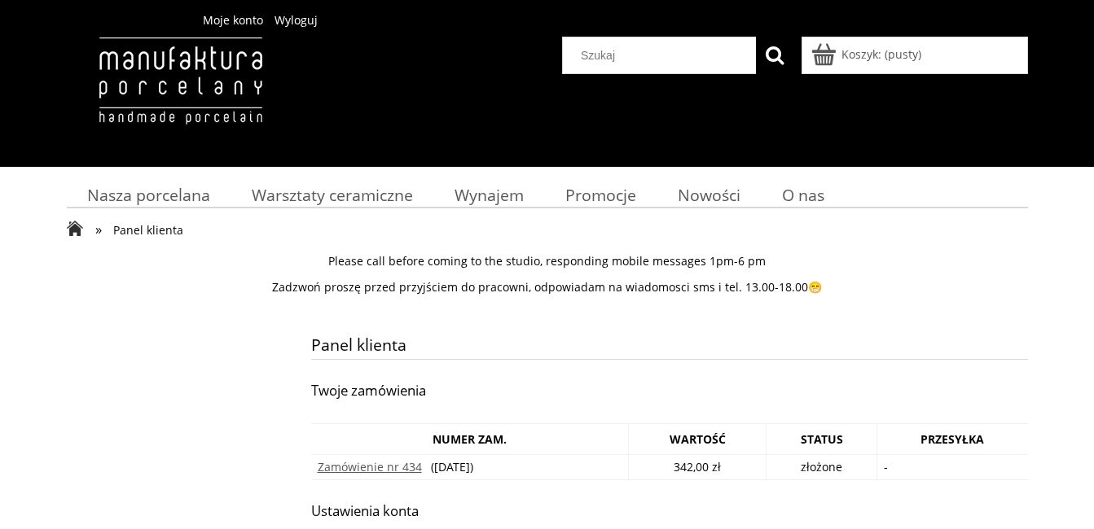
click at [318, 24] on span "Wyloguj" at bounding box center [296, 19] width 43 height 15
